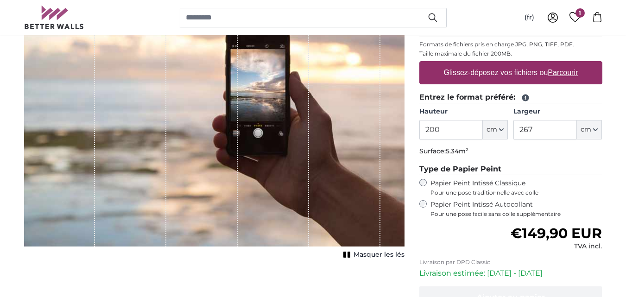
scroll to position [155, 0]
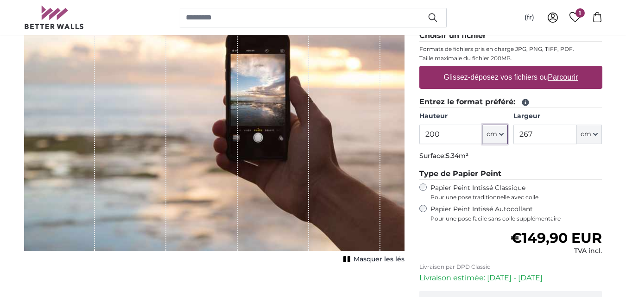
click at [502, 133] on icon "button" at bounding box center [501, 134] width 5 height 5
click at [585, 214] on label "Papier Peint Intissé Autocollant Pour une pose facile sans colle supplémentaire" at bounding box center [517, 214] width 172 height 18
drag, startPoint x: 502, startPoint y: 138, endPoint x: 535, endPoint y: 207, distance: 76.5
click at [535, 207] on div "32 avis Choisir un fichier Formats de fichiers pris en charge JPG, PNG, TIFF, P…" at bounding box center [510, 119] width 183 height 207
click at [501, 136] on icon "button" at bounding box center [501, 134] width 5 height 5
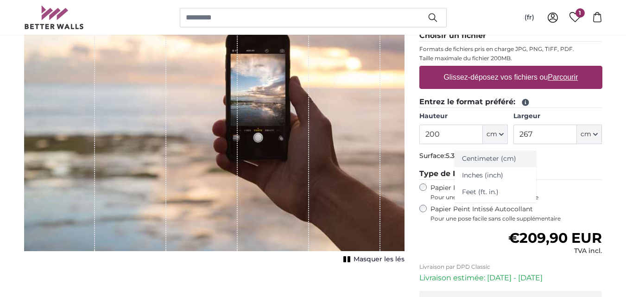
click at [482, 157] on link "Centimeter (cm)" at bounding box center [496, 159] width 82 height 17
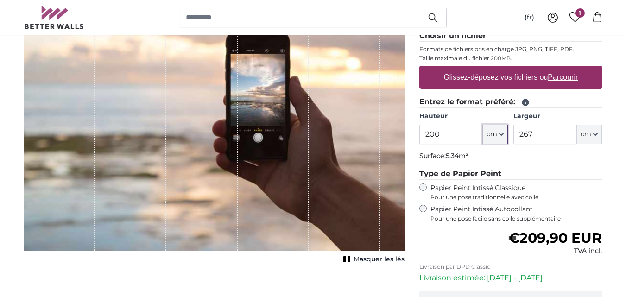
click at [499, 135] on button "cm" at bounding box center [495, 134] width 25 height 19
click at [597, 214] on label "Papier Peint Intissé Autocollant Pour une pose facile sans colle supplémentaire" at bounding box center [517, 214] width 172 height 18
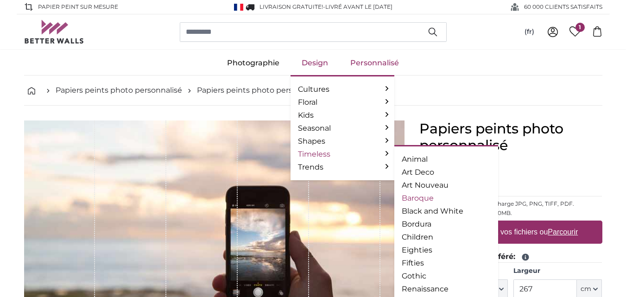
click at [417, 197] on link "Baroque" at bounding box center [446, 198] width 89 height 11
